Goal: Check status: Verify the current state of an ongoing process or item

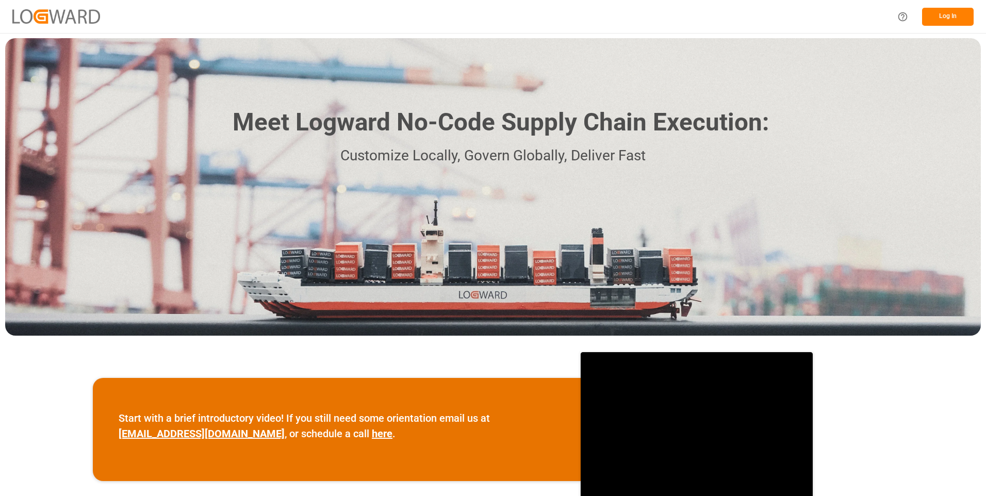
click at [937, 19] on button "Log In" at bounding box center [948, 17] width 52 height 18
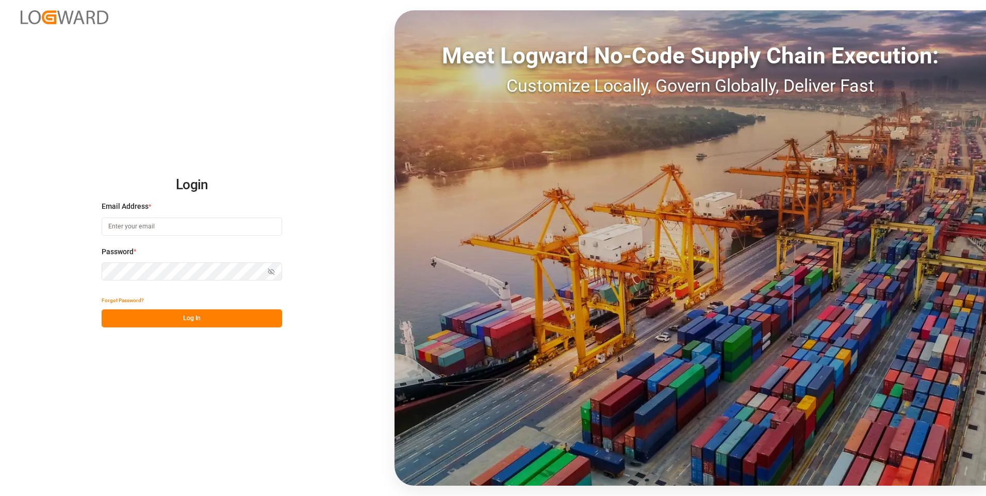
type input "[PERSON_NAME][EMAIL_ADDRESS][DOMAIN_NAME]"
click at [187, 317] on button "Log In" at bounding box center [192, 319] width 181 height 18
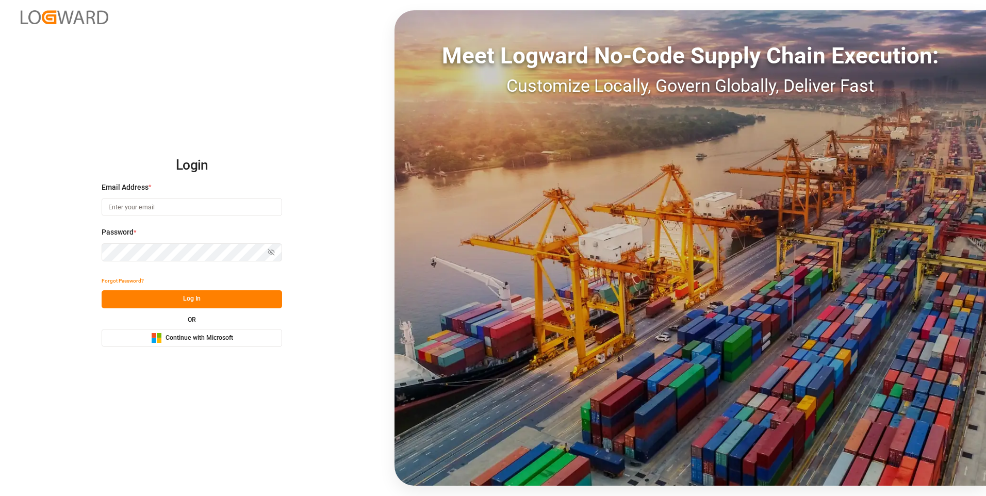
type input "[PERSON_NAME][EMAIL_ADDRESS][DOMAIN_NAME]"
click at [197, 298] on button "Log In" at bounding box center [192, 299] width 181 height 18
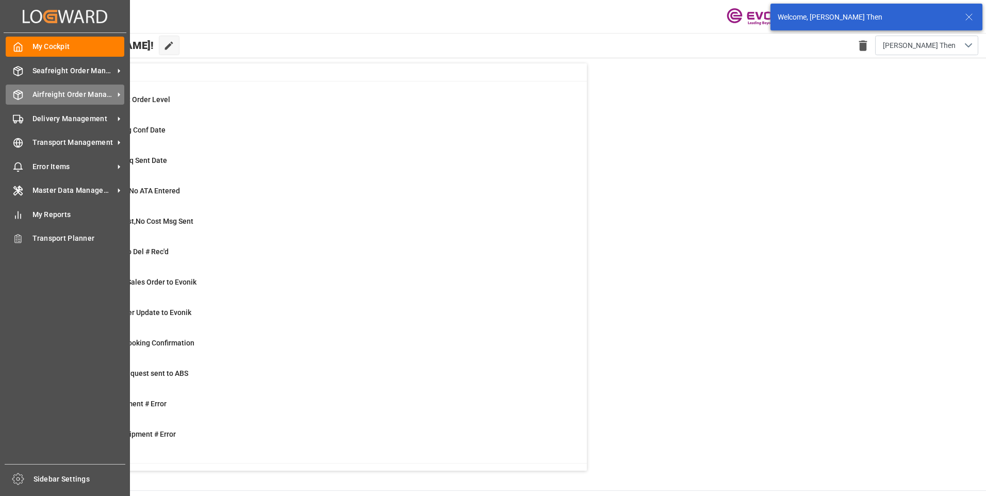
click at [31, 94] on div "Airfreight Order Management Airfreight Order Management" at bounding box center [65, 95] width 119 height 20
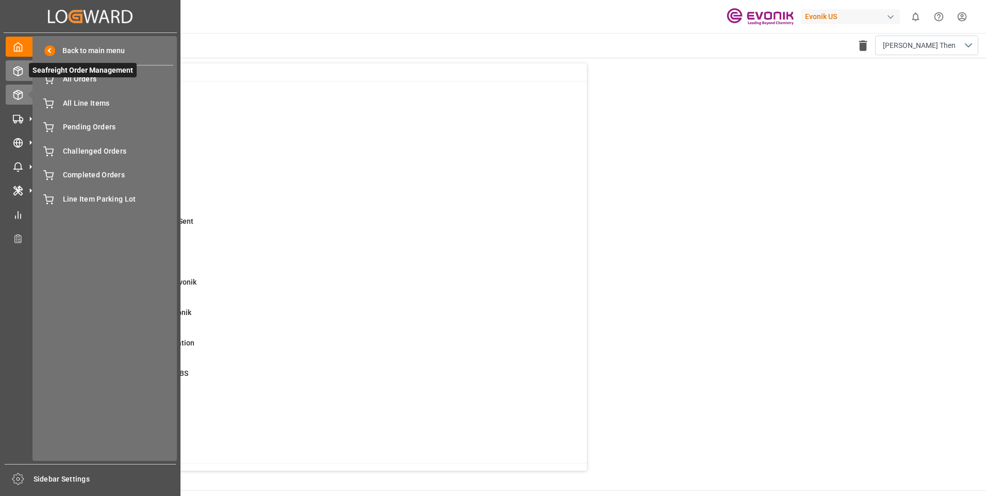
click at [19, 73] on icon at bounding box center [18, 71] width 10 height 10
click at [72, 80] on span "All Orders" at bounding box center [118, 79] width 111 height 11
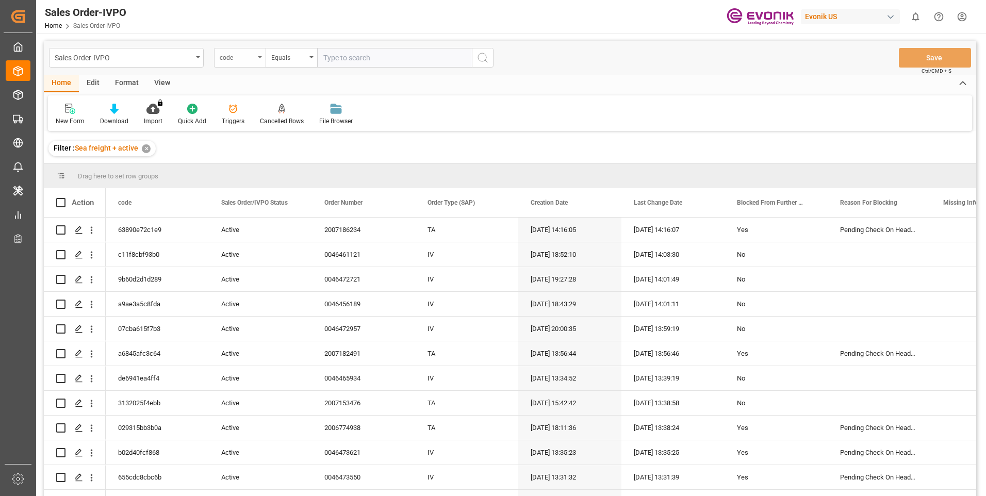
click at [247, 59] on div "code" at bounding box center [237, 57] width 35 height 12
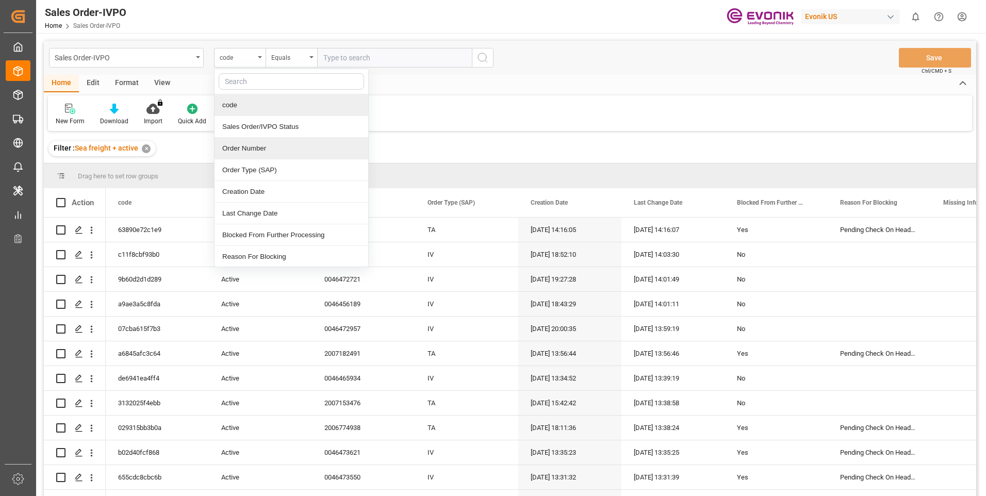
click at [248, 152] on div "Order Number" at bounding box center [292, 149] width 154 height 22
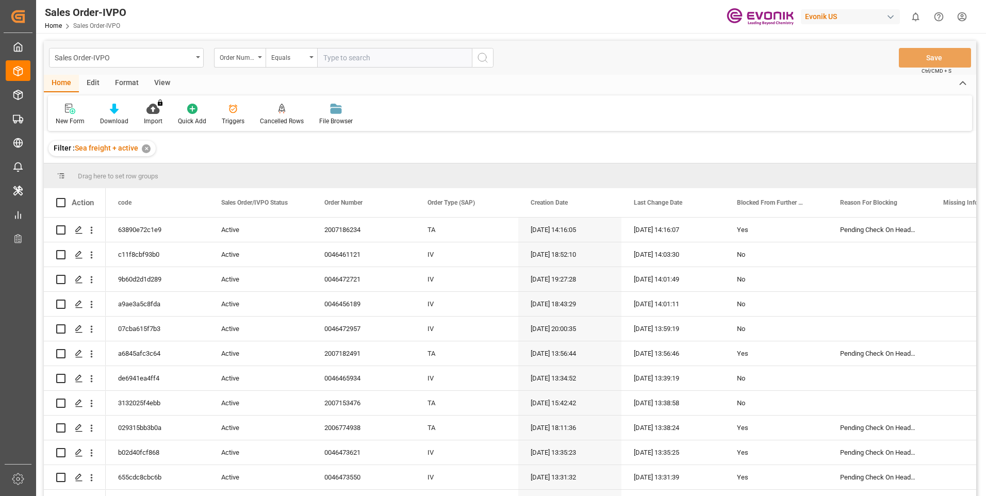
click at [341, 61] on input "text" at bounding box center [394, 58] width 155 height 20
paste input "0046471070"
type input "0046471070"
click at [485, 56] on icon "search button" at bounding box center [483, 58] width 12 height 12
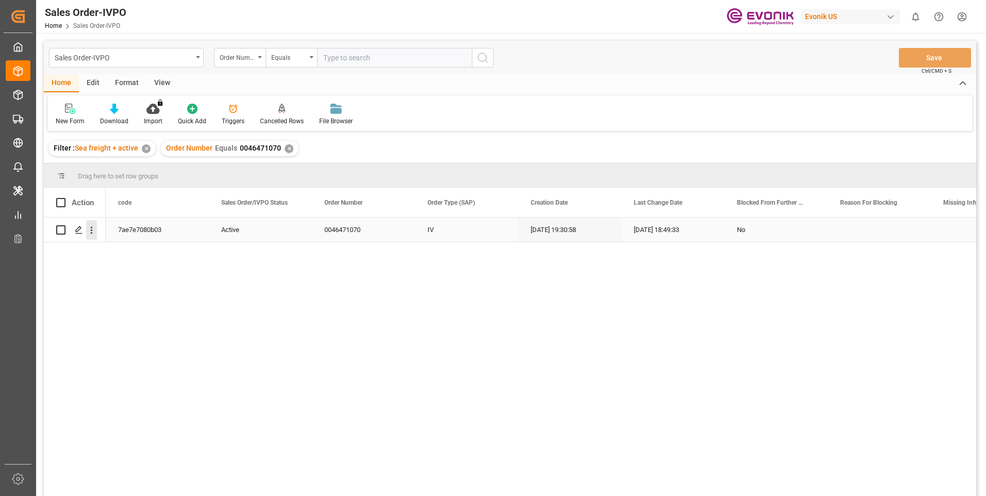
click at [90, 230] on icon "open menu" at bounding box center [91, 230] width 11 height 11
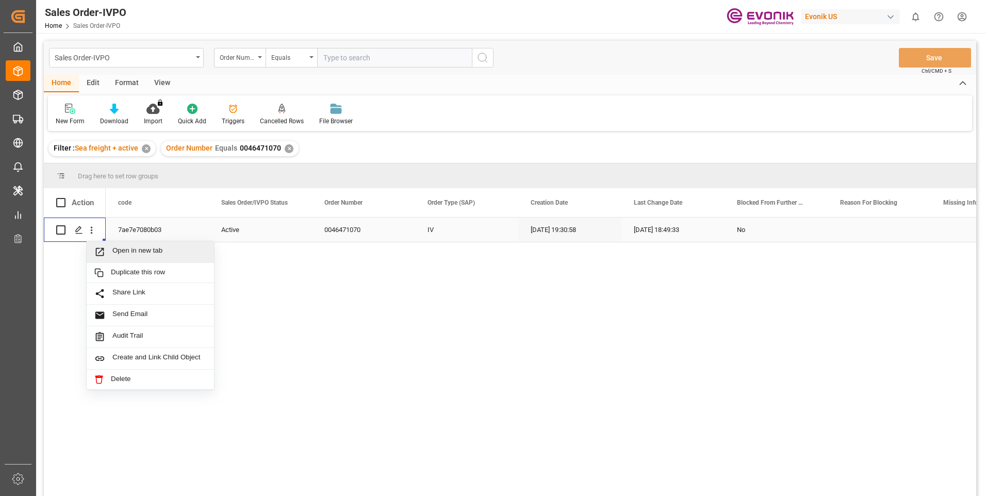
click at [129, 250] on span "Open in new tab" at bounding box center [159, 252] width 94 height 11
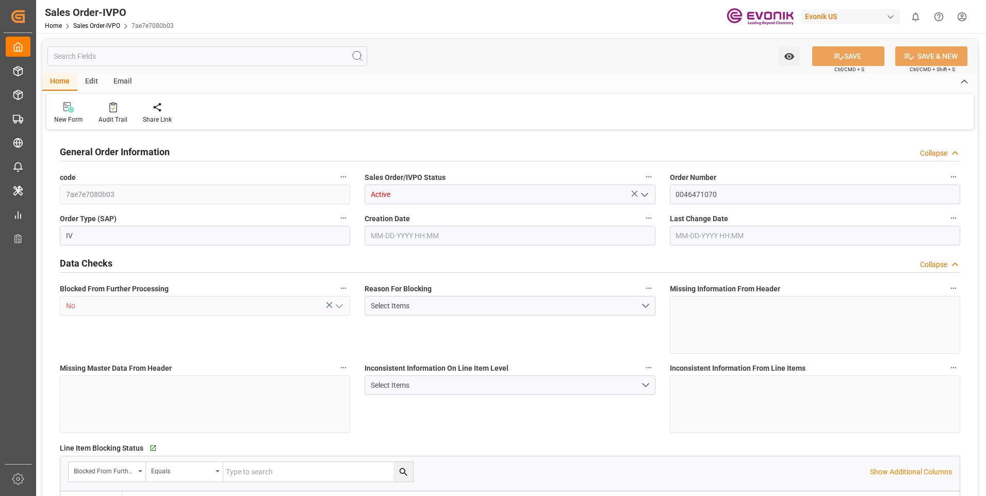
type input "PECLL"
type input "0"
type input "10"
type input "13"
type input "20"
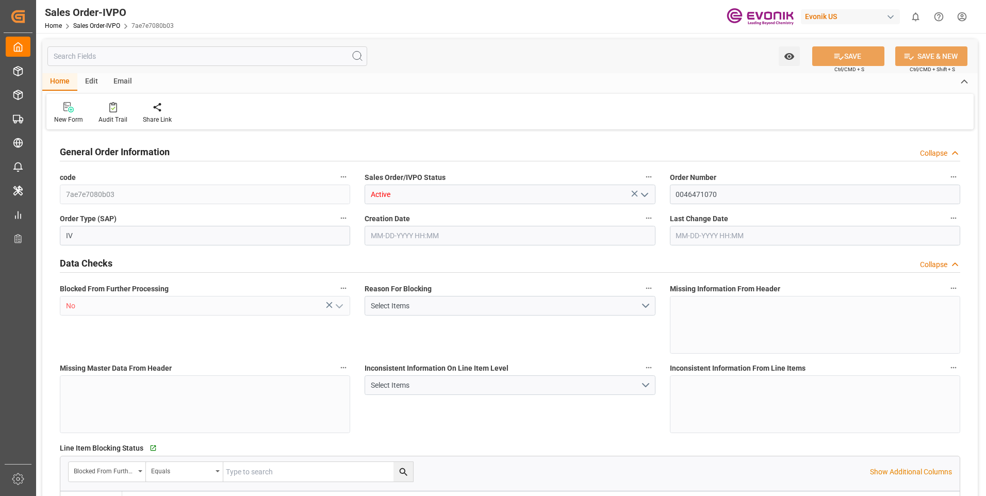
type input "204600"
type input "576"
type input "170000"
type input "300"
type input "08-29-2025 19:30"
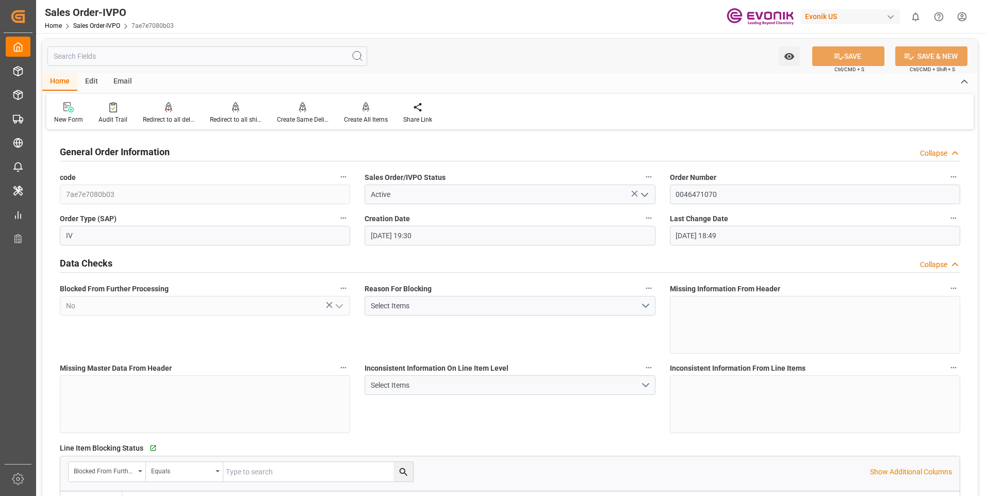
type input "09-15-2025 18:49"
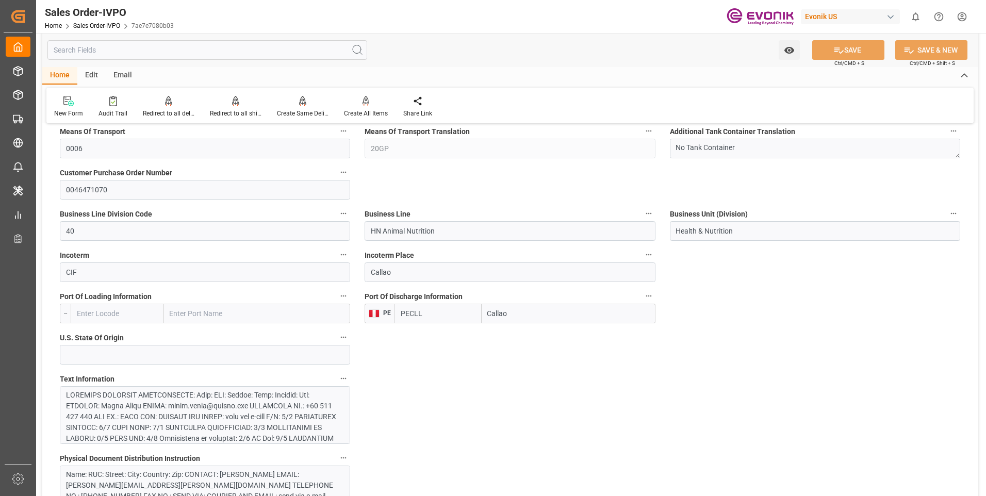
scroll to position [877, 0]
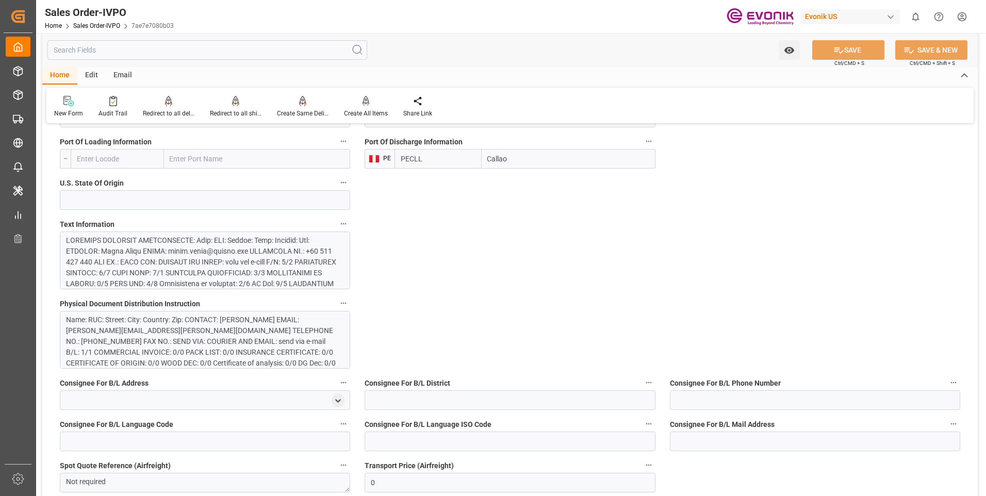
click at [213, 258] on div at bounding box center [201, 338] width 270 height 206
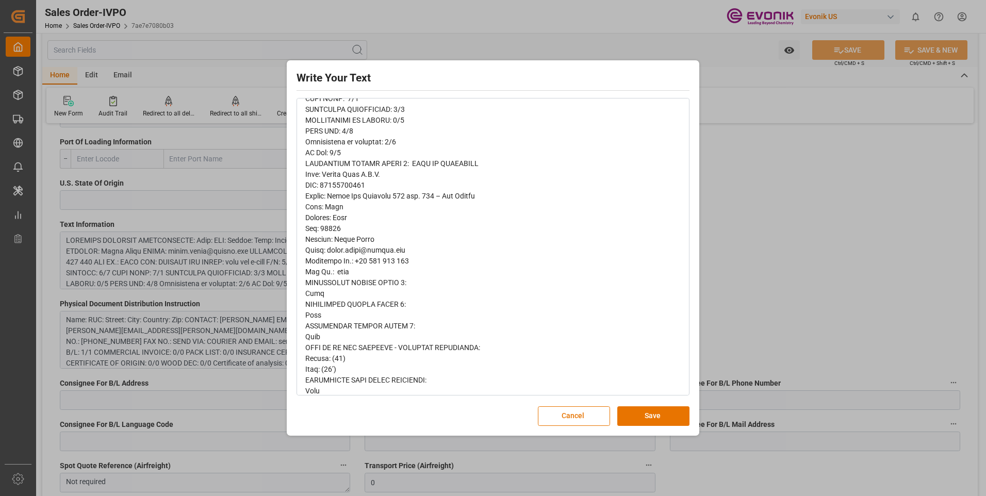
scroll to position [258, 0]
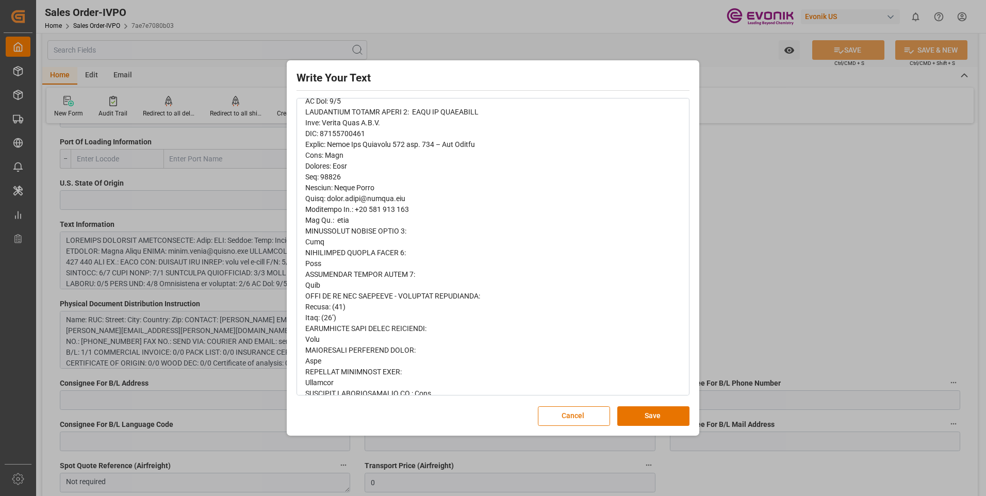
click at [702, 268] on div "Write Your Text Normal 14 Font Cancel Save" at bounding box center [493, 248] width 986 height 496
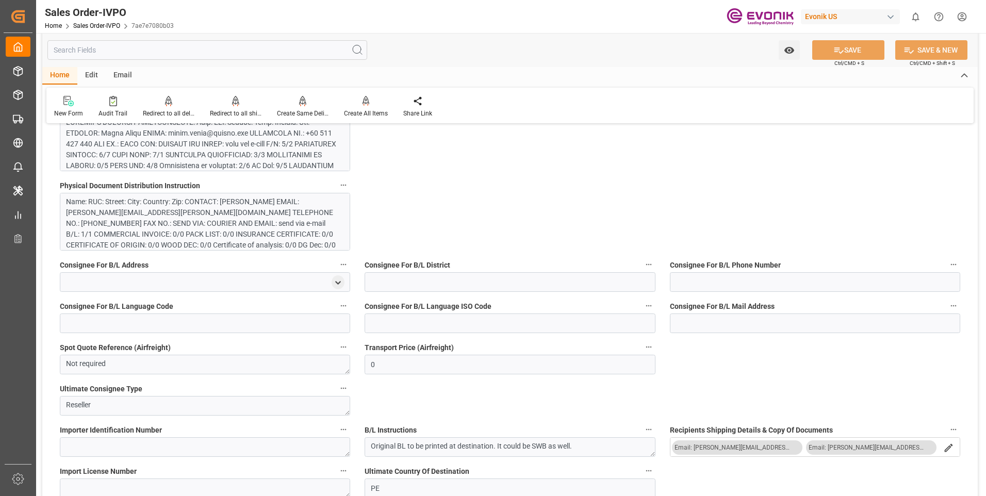
scroll to position [892, 0]
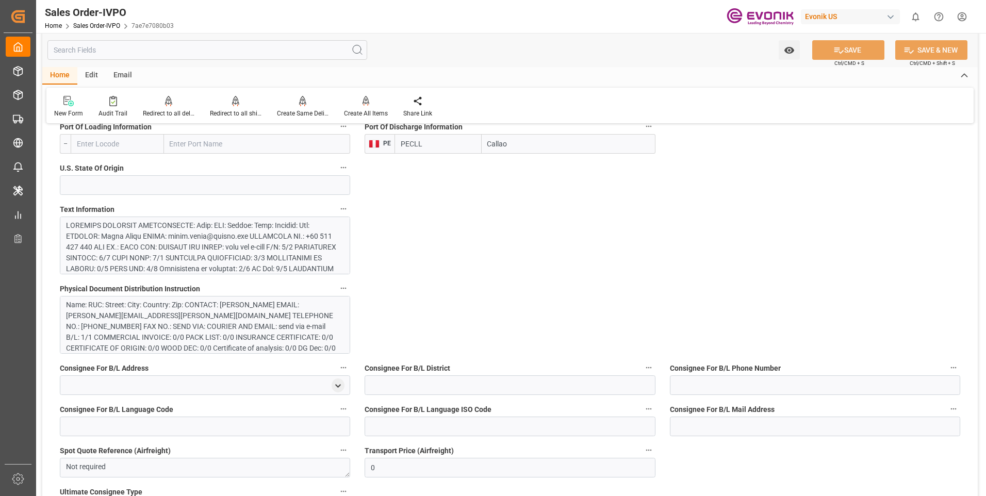
click at [160, 253] on div at bounding box center [201, 323] width 270 height 206
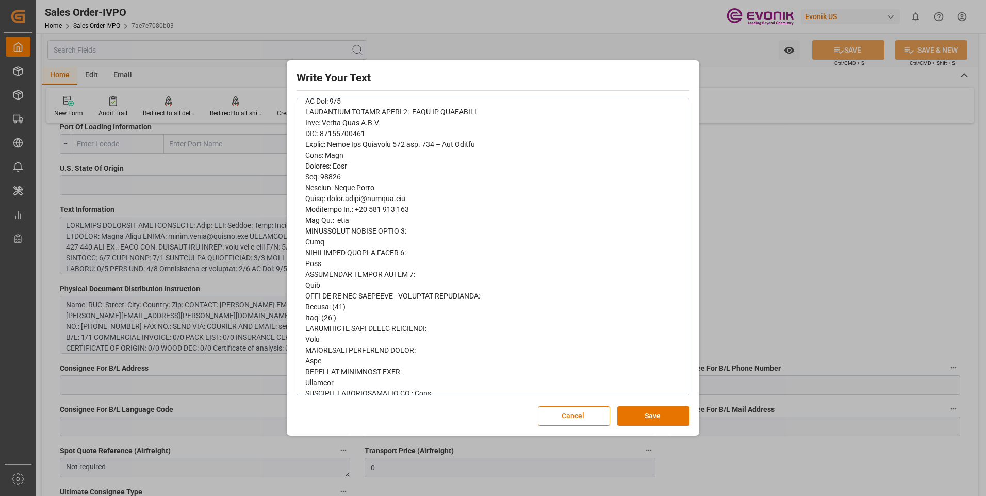
scroll to position [310, 0]
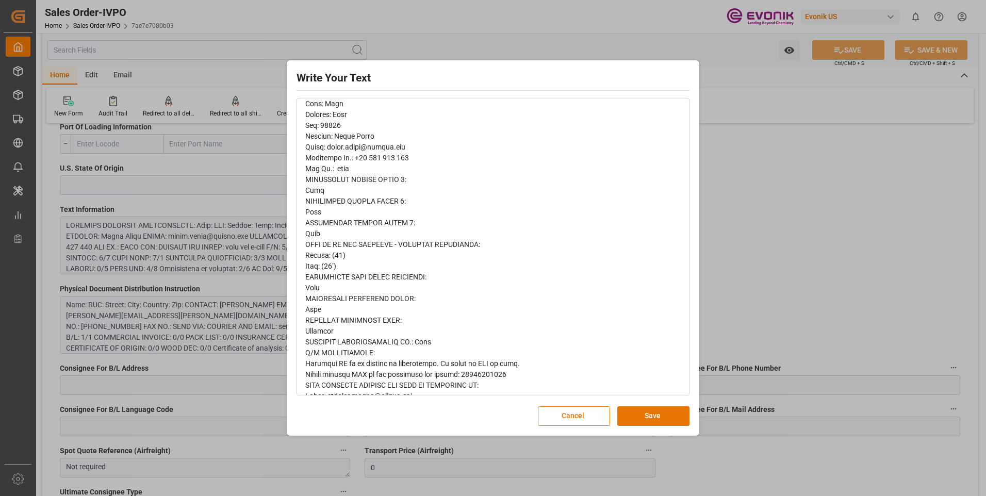
click at [757, 219] on div "Write Your Text Normal 14 Font Cancel Save" at bounding box center [493, 248] width 986 height 496
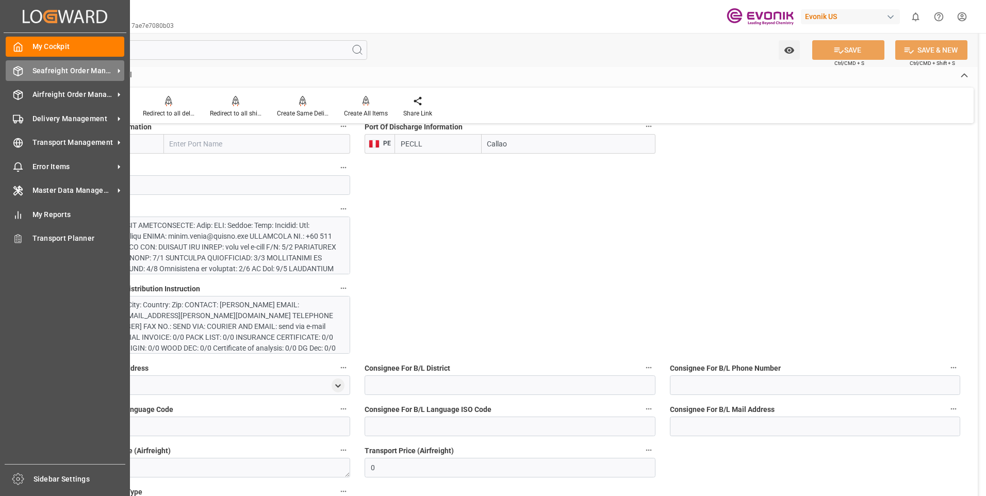
click at [38, 70] on span "Seafreight Order Management" at bounding box center [73, 71] width 82 height 11
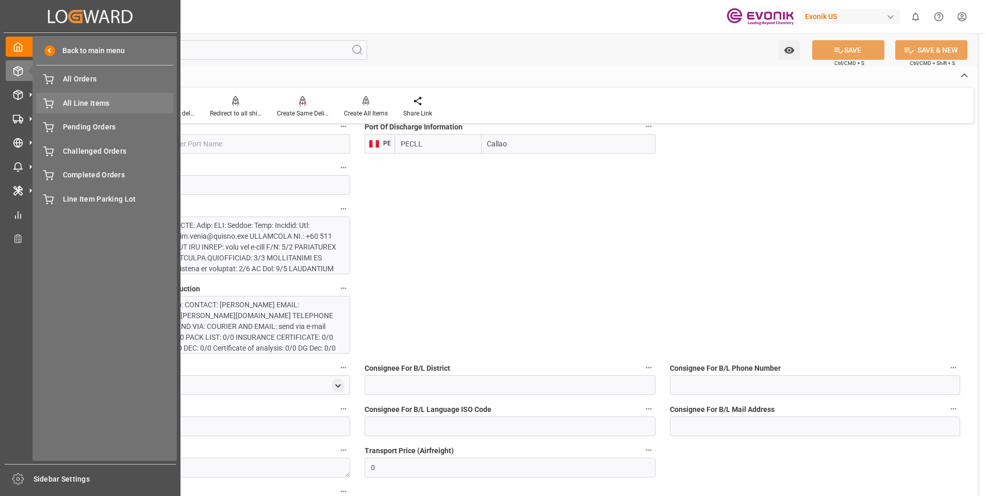
click at [72, 98] on span "All Line Items" at bounding box center [118, 103] width 111 height 11
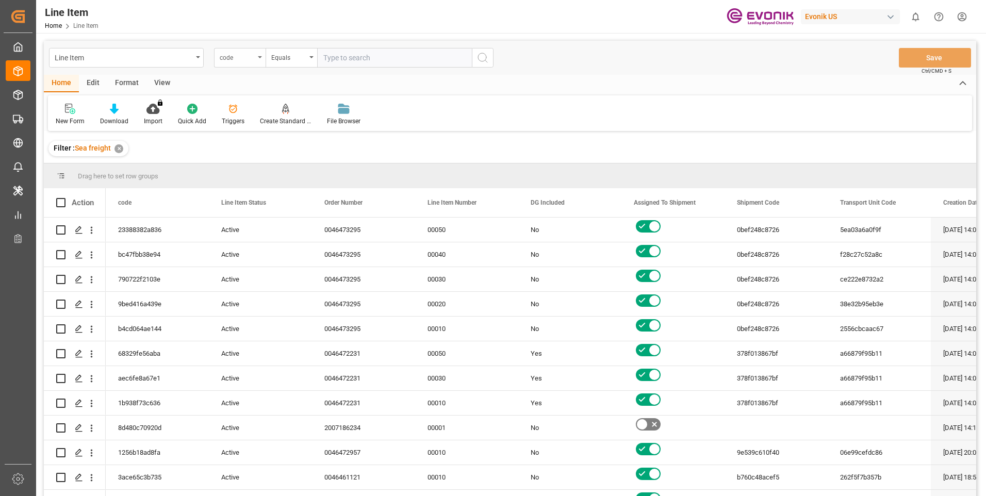
click at [246, 62] on div "code" at bounding box center [237, 57] width 35 height 12
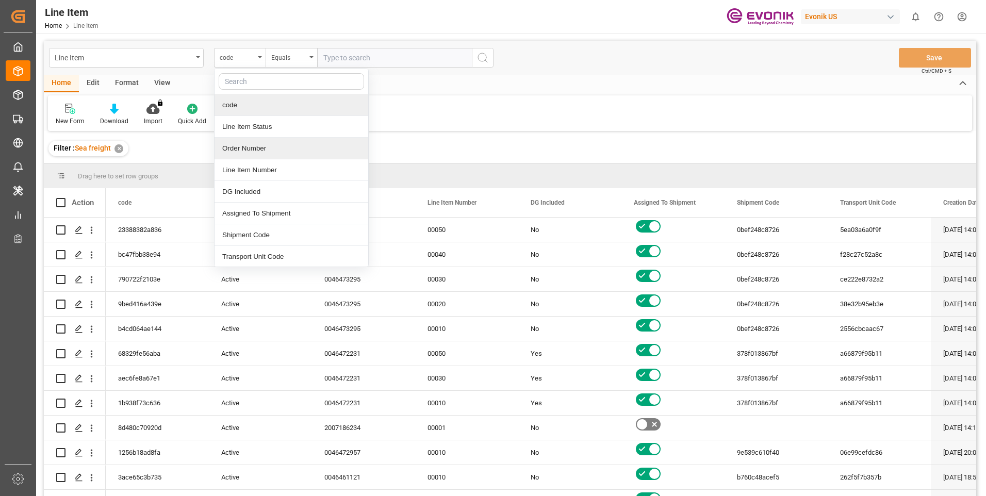
click at [250, 154] on div "Order Number" at bounding box center [292, 149] width 154 height 22
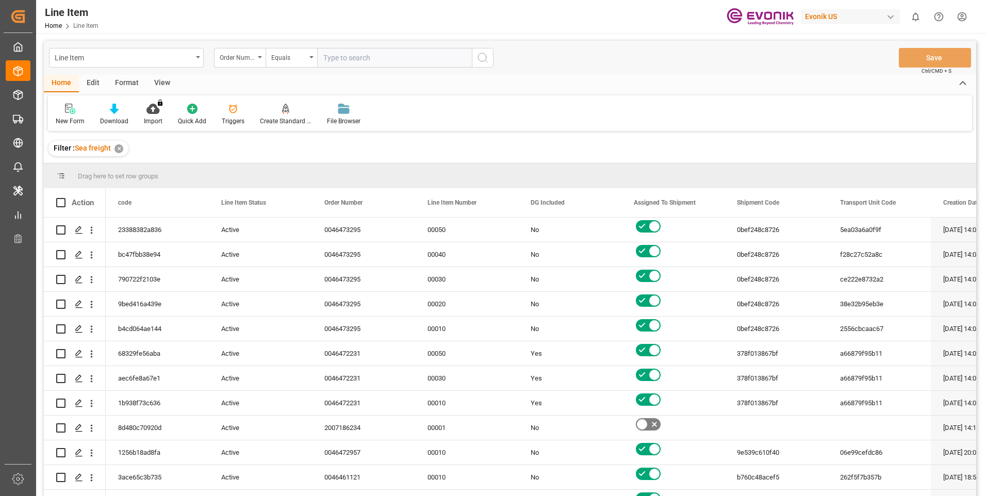
click at [366, 58] on input "text" at bounding box center [394, 58] width 155 height 20
paste input "2007119657"
type input "2007119657"
click at [484, 57] on icon "search button" at bounding box center [483, 58] width 12 height 12
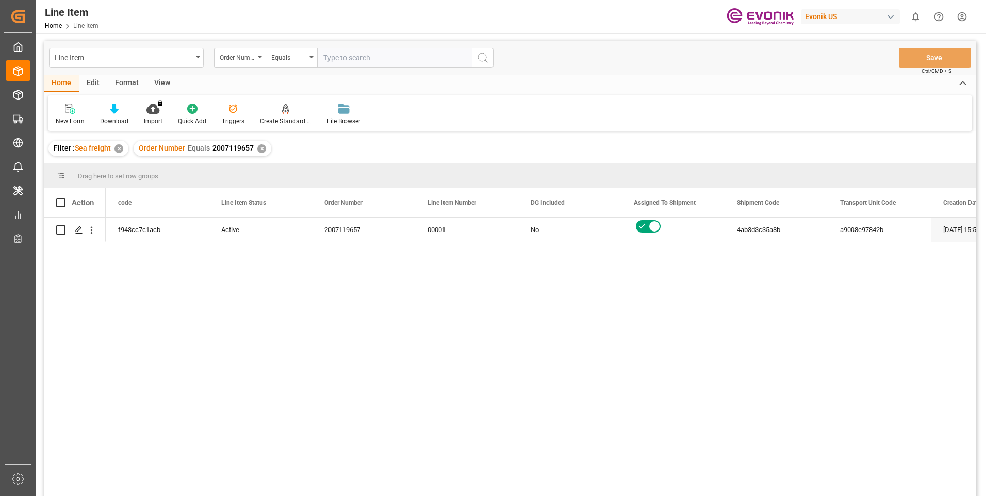
click at [153, 80] on div "View" at bounding box center [162, 84] width 31 height 18
click at [115, 120] on div "Standard Templates" at bounding box center [117, 121] width 52 height 9
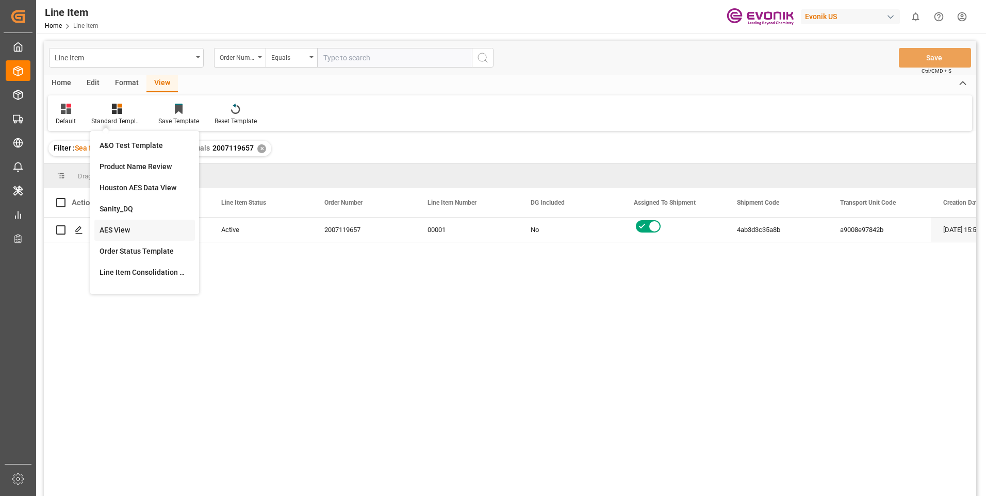
click at [108, 230] on div "AES View" at bounding box center [145, 230] width 90 height 11
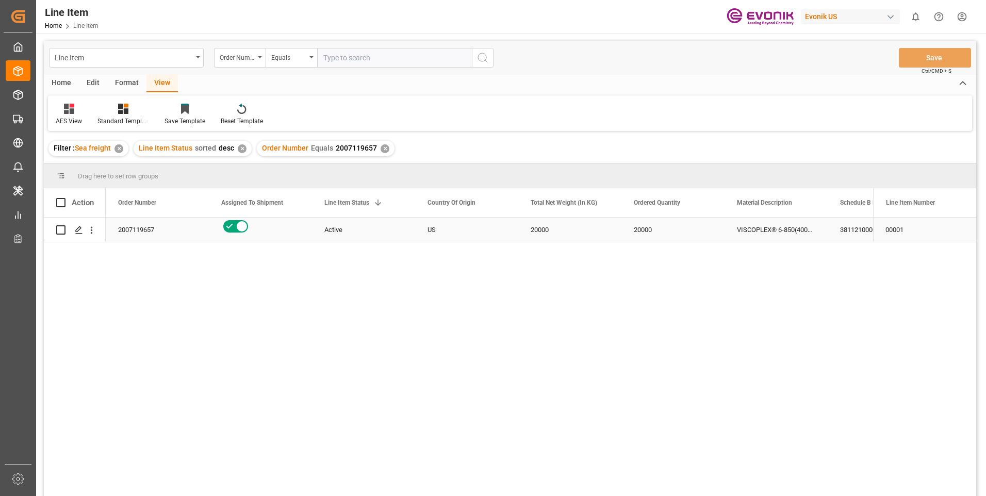
click at [751, 227] on div "VISCOPLEX® 6-850(4001) BC" at bounding box center [776, 230] width 103 height 24
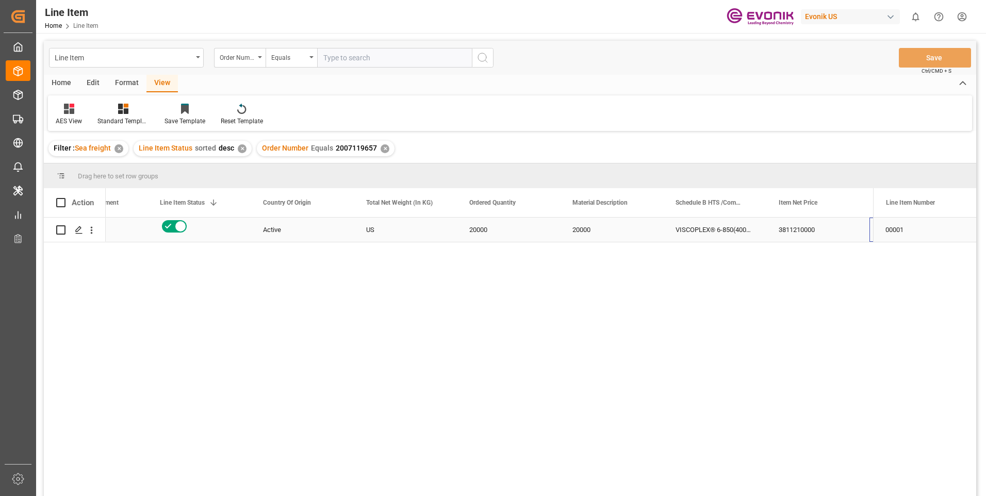
scroll to position [0, 268]
